Goal: Information Seeking & Learning: Learn about a topic

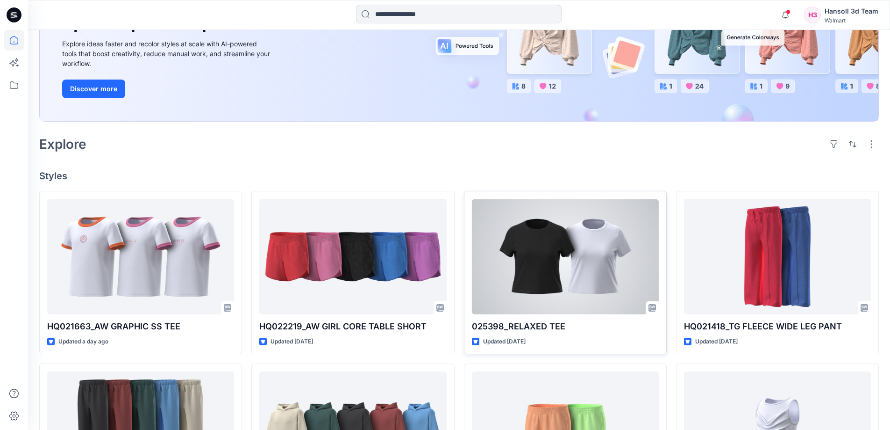
scroll to position [140, 0]
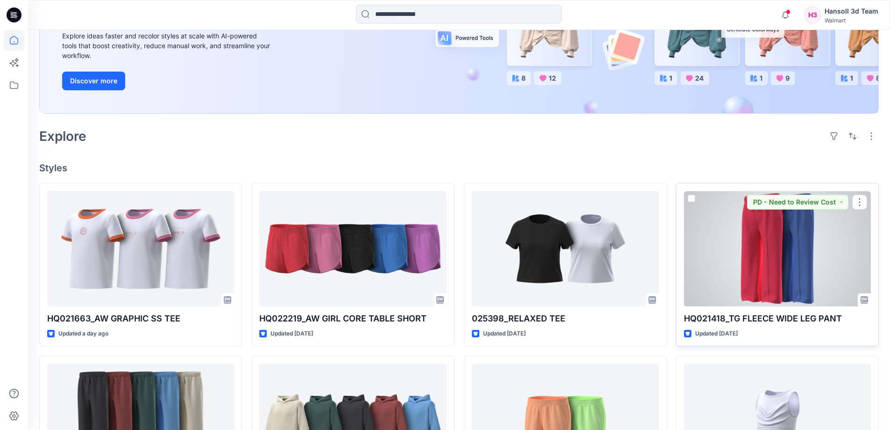
click at [795, 248] on div at bounding box center [777, 248] width 187 height 115
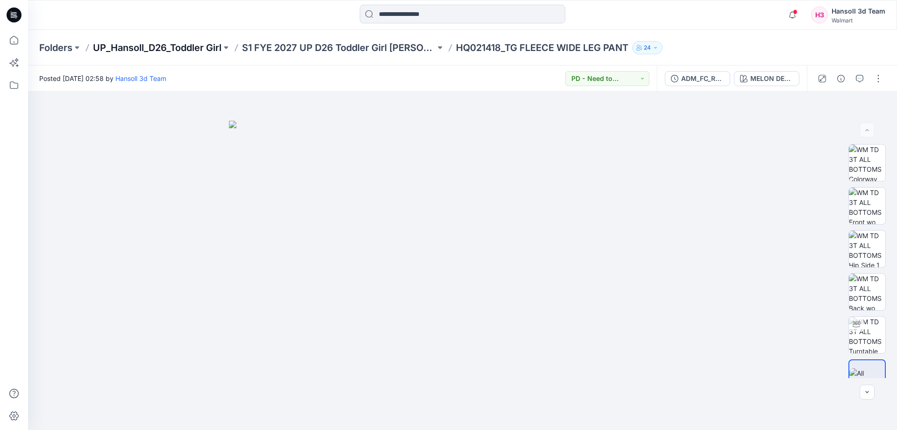
click at [151, 51] on p "UP_Hansoll_D26_Toddler Girl" at bounding box center [157, 47] width 129 height 13
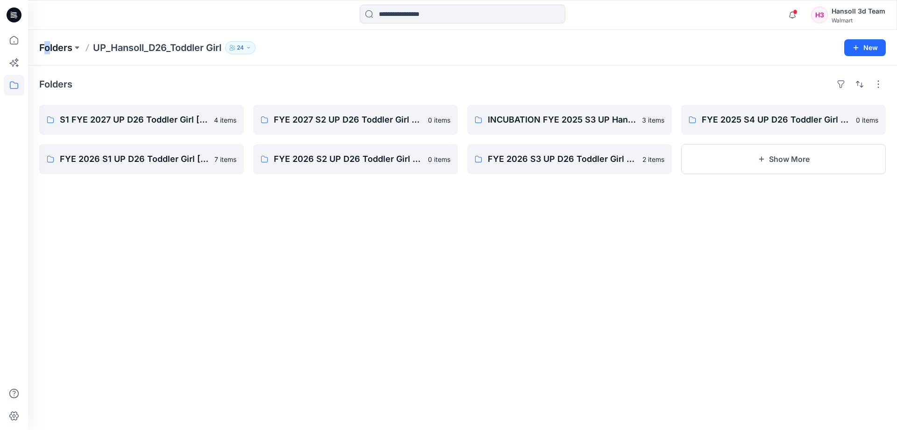
click at [48, 43] on div "Folders UP_Hansoll_D26_Toddler Girl [DEMOGRAPHIC_DATA] New" at bounding box center [462, 48] width 869 height 36
click at [48, 43] on p "Folders" at bounding box center [55, 47] width 33 height 13
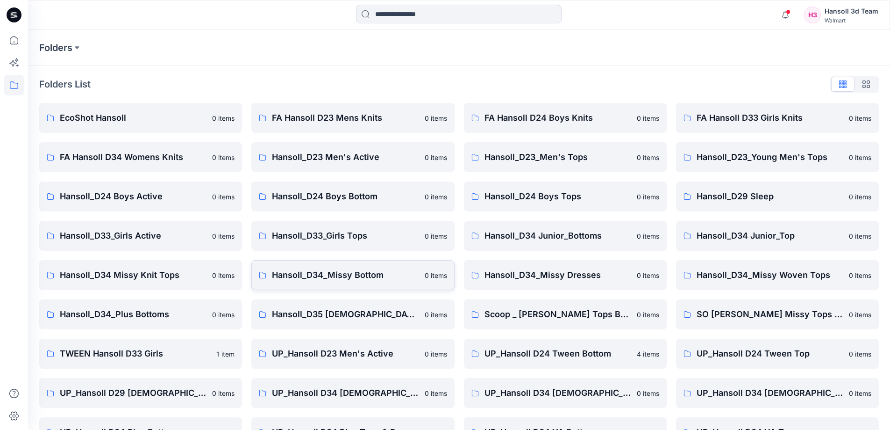
scroll to position [146, 0]
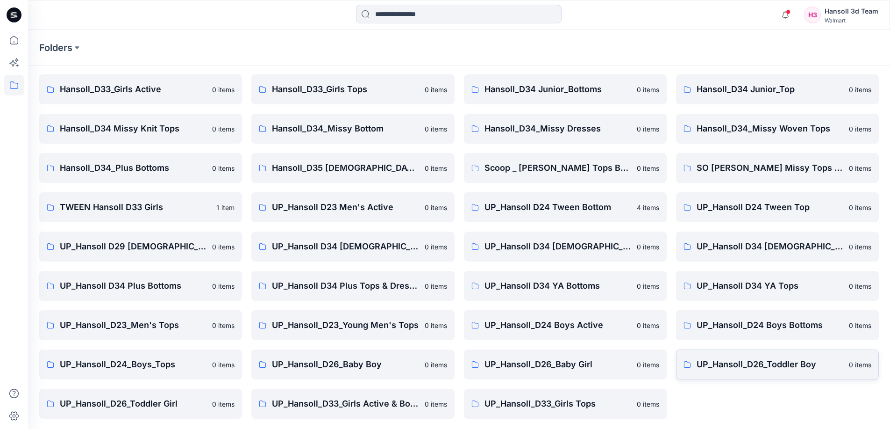
click at [813, 361] on p "UP_Hansoll_D26_Toddler Boy" at bounding box center [770, 364] width 147 height 13
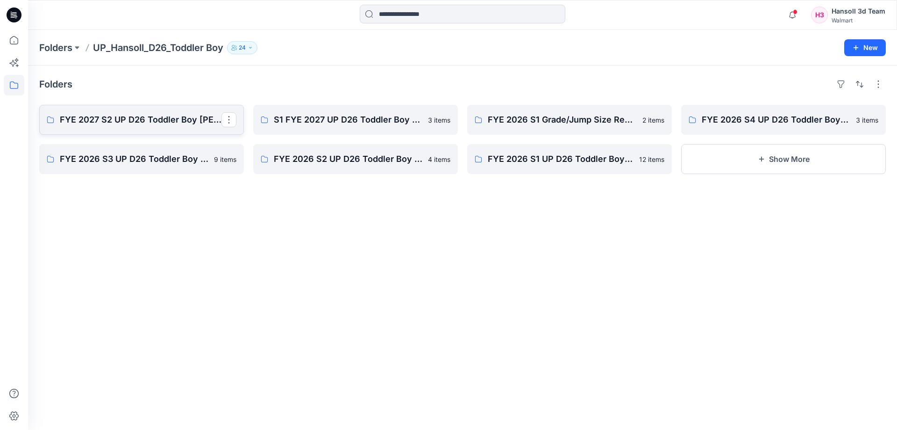
click at [98, 119] on p "FYE 2027 S2 UP D26 Toddler Boy [PERSON_NAME]" at bounding box center [141, 119] width 162 height 13
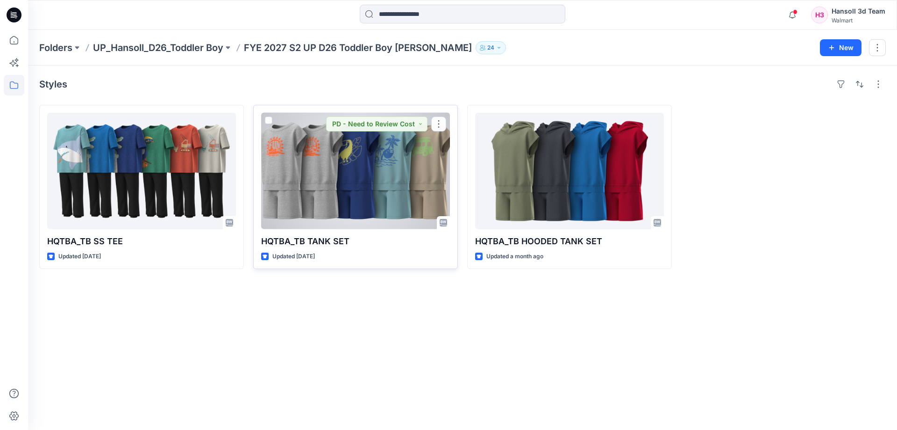
click at [305, 203] on div at bounding box center [355, 171] width 189 height 116
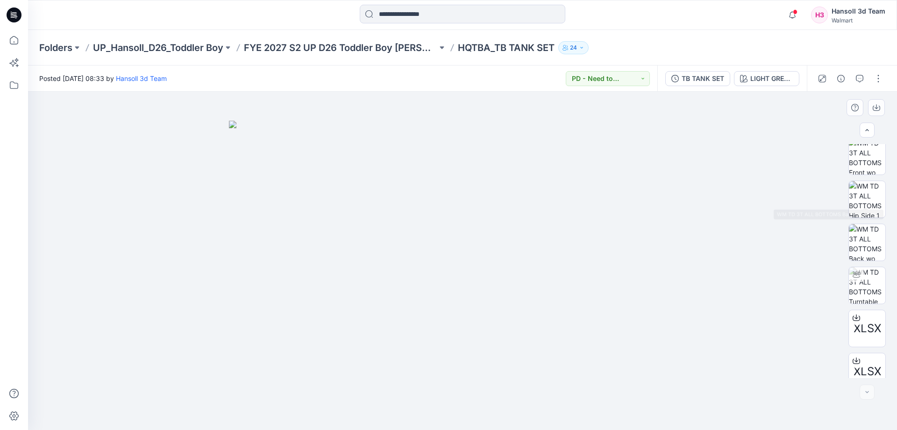
scroll to position [449, 0]
click at [388, 49] on p "FYE 2027 S2 UP D26 Toddler Boy [PERSON_NAME]" at bounding box center [340, 47] width 193 height 13
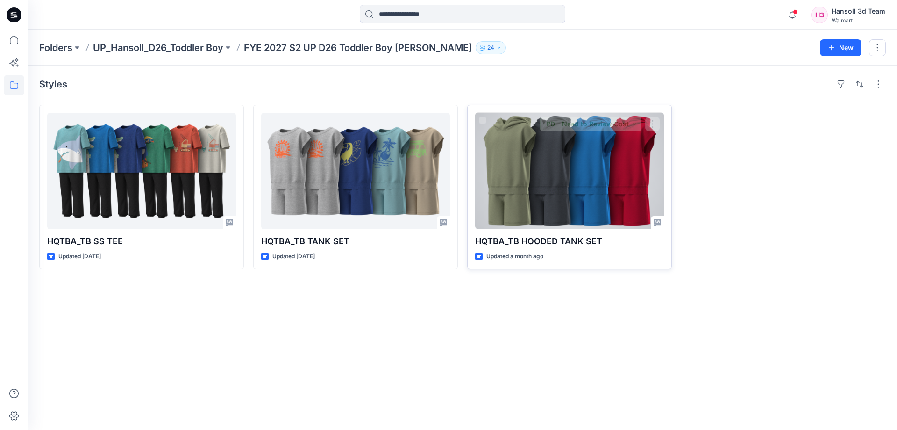
click at [549, 163] on div at bounding box center [569, 171] width 189 height 116
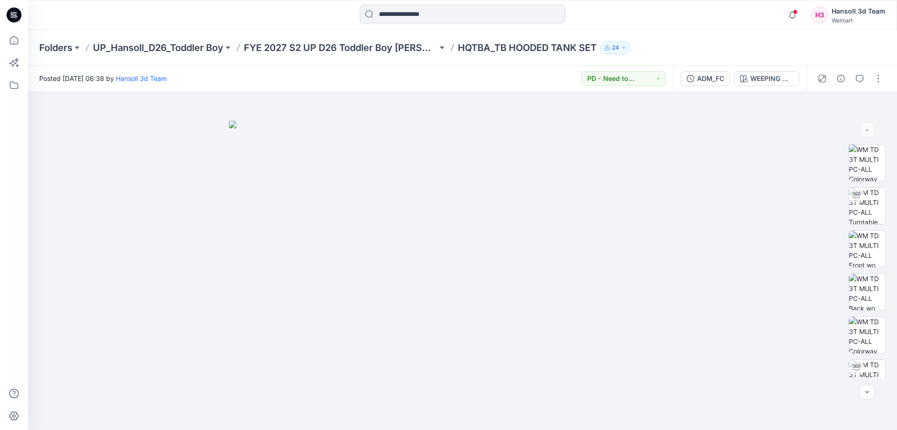
click at [497, 49] on p "HQTBA_TB HOODED TANK SET" at bounding box center [527, 47] width 139 height 13
click at [872, 250] on img at bounding box center [867, 258] width 36 height 36
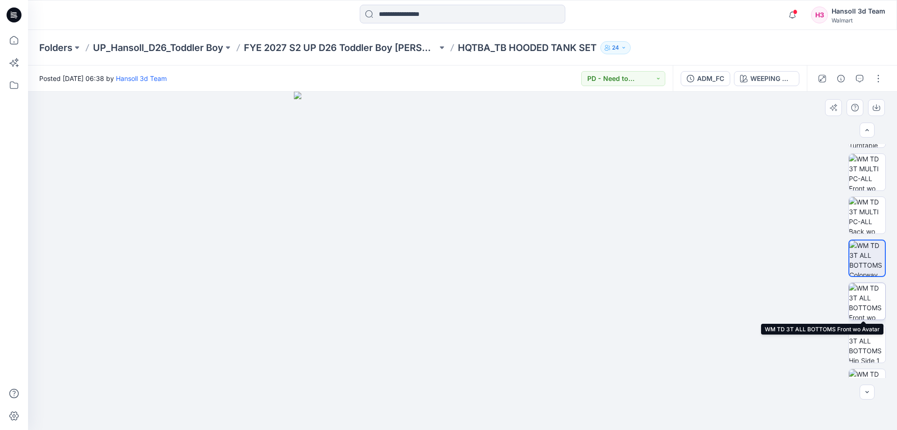
click at [864, 295] on img at bounding box center [867, 301] width 36 height 36
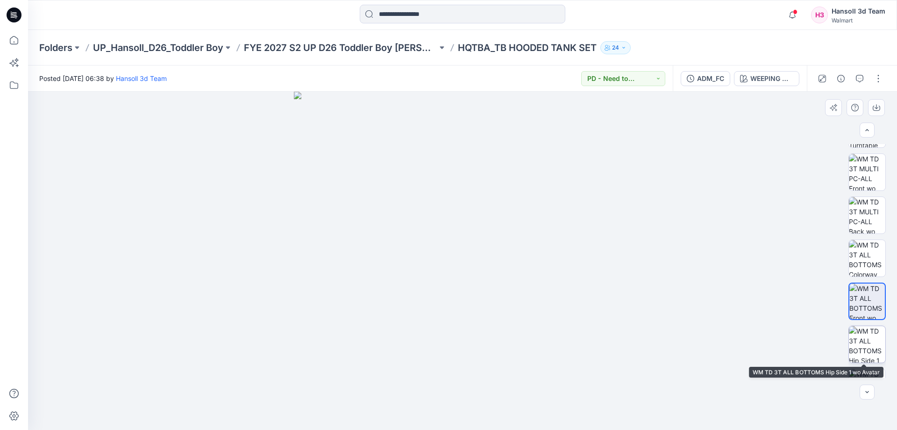
click at [861, 336] on img at bounding box center [867, 344] width 36 height 36
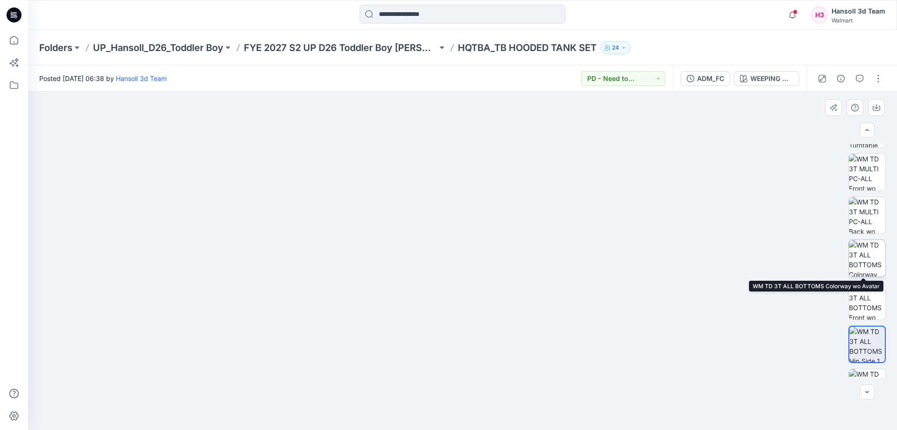
click at [872, 247] on img at bounding box center [867, 258] width 36 height 36
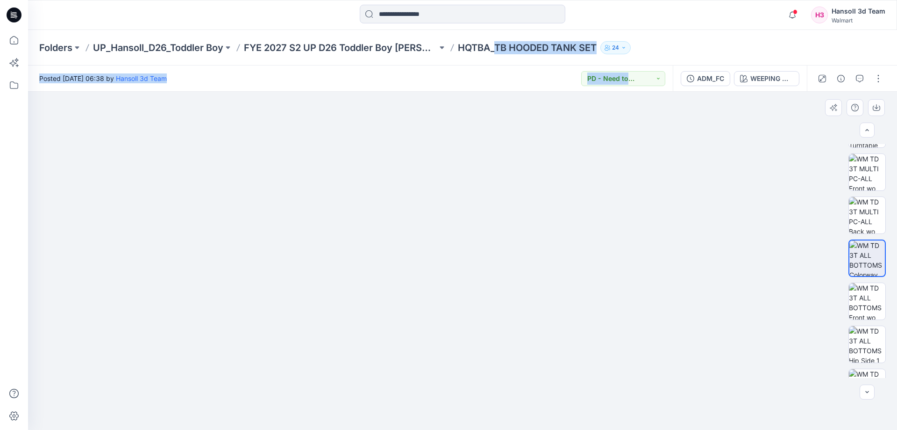
drag, startPoint x: 486, startPoint y: 118, endPoint x: 490, endPoint y: 289, distance: 171.1
click at [490, 289] on div "Folders UP_Hansoll_D26_Toddler Boy FYE 2027 S2 UP D26 Toddler Boy Hansoll HQTBA…" at bounding box center [462, 230] width 869 height 400
drag, startPoint x: 472, startPoint y: 183, endPoint x: 480, endPoint y: 306, distance: 122.8
click at [480, 306] on img at bounding box center [463, 242] width 444 height 374
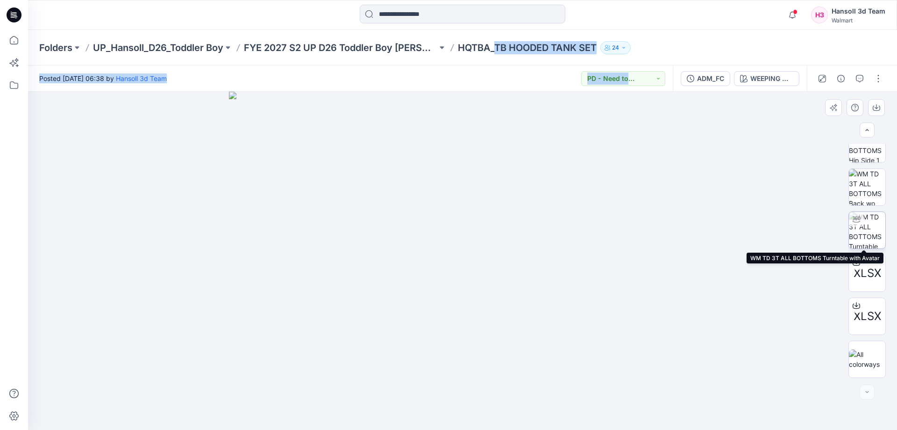
click at [879, 235] on img at bounding box center [867, 230] width 36 height 36
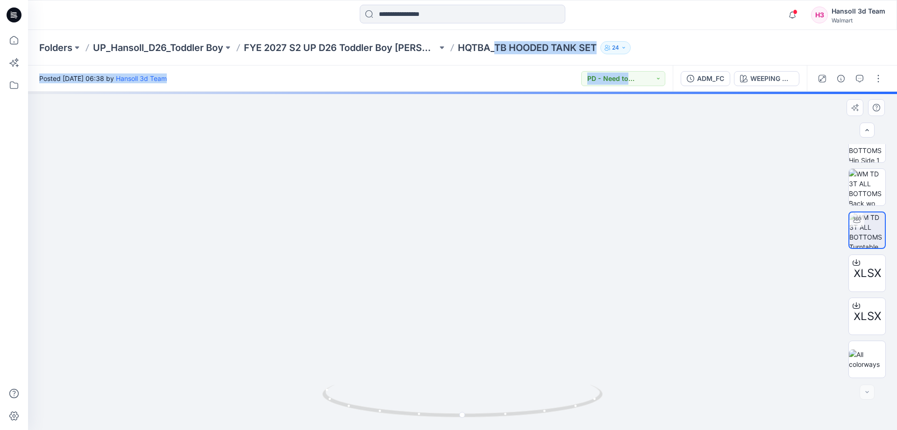
drag, startPoint x: 551, startPoint y: 275, endPoint x: 479, endPoint y: 270, distance: 72.1
click at [464, 277] on img at bounding box center [463, 150] width 787 height 560
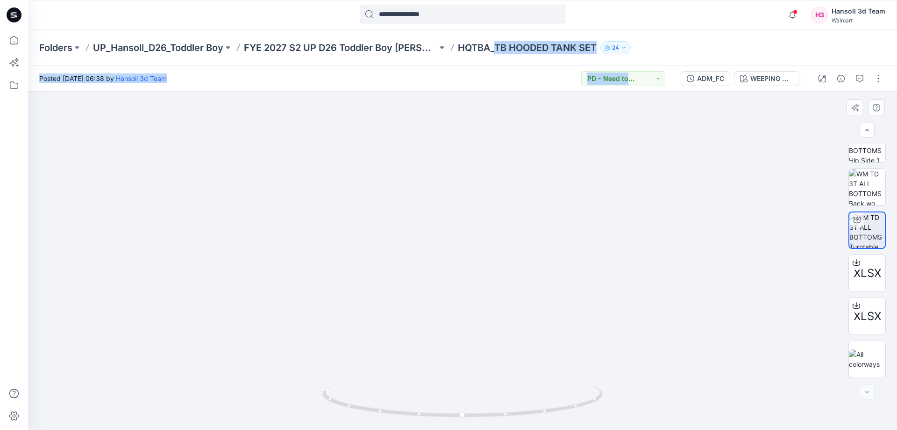
drag, startPoint x: 552, startPoint y: 277, endPoint x: 545, endPoint y: 278, distance: 7.1
click at [545, 278] on img at bounding box center [463, 150] width 787 height 558
drag, startPoint x: 548, startPoint y: 407, endPoint x: 584, endPoint y: 390, distance: 39.5
click at [584, 390] on icon at bounding box center [463, 401] width 283 height 35
